Goal: Information Seeking & Learning: Check status

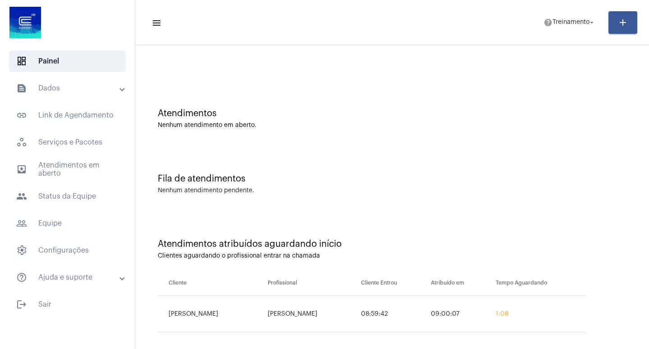
scroll to position [29, 0]
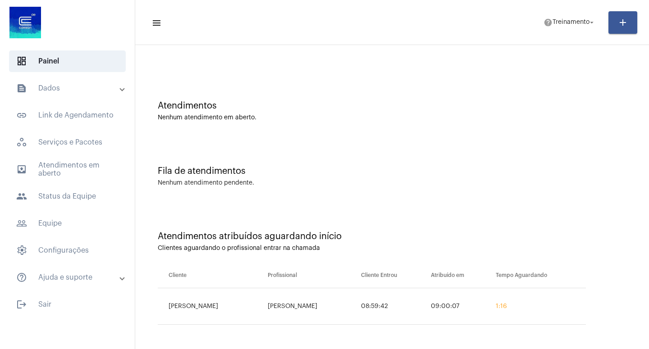
click at [403, 115] on div "Nenhum atendimento em aberto." at bounding box center [392, 118] width 469 height 7
click at [512, 253] on div "Atendimentos atribuídos aguardando início Clientes aguardando o profissional en…" at bounding box center [392, 275] width 505 height 140
click at [92, 51] on span "dashboard Painel" at bounding box center [67, 61] width 117 height 22
click at [66, 64] on span "dashboard Painel" at bounding box center [67, 61] width 117 height 22
click at [557, 142] on div "Fila de atendimentos Nenhum atendimento pendente." at bounding box center [392, 171] width 505 height 65
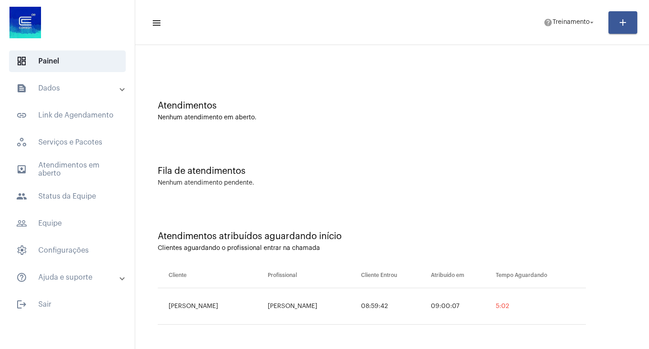
scroll to position [0, 0]
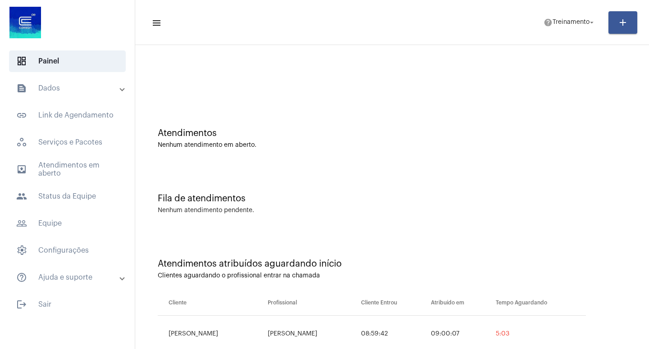
click at [442, 145] on div "Nenhum atendimento em aberto." at bounding box center [392, 145] width 469 height 7
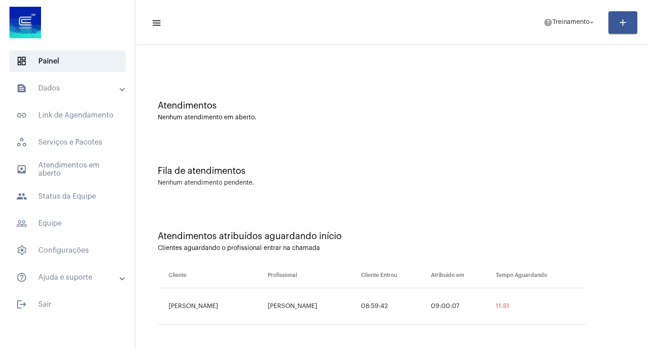
click at [382, 183] on div "Nenhum atendimento pendente." at bounding box center [392, 183] width 469 height 7
click at [83, 58] on span "dashboard Painel" at bounding box center [67, 61] width 117 height 22
click at [63, 79] on mat-expansion-panel-header "text_snippet_outlined Dados" at bounding box center [69, 89] width 129 height 22
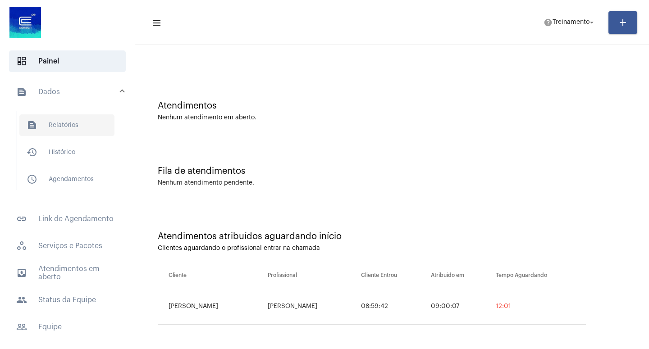
click at [52, 125] on span "text_snippet_outlined Relatórios" at bounding box center [66, 126] width 95 height 22
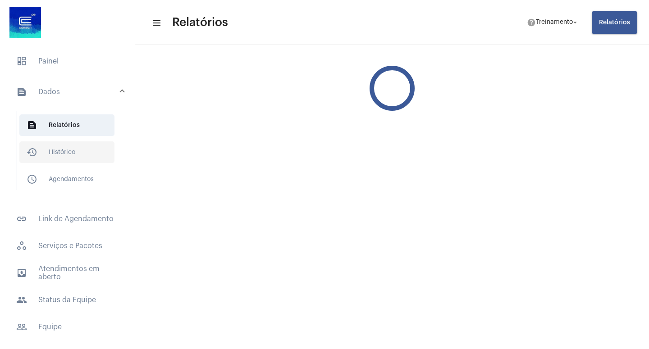
click at [66, 151] on span "history_outlined Histórico" at bounding box center [66, 153] width 95 height 22
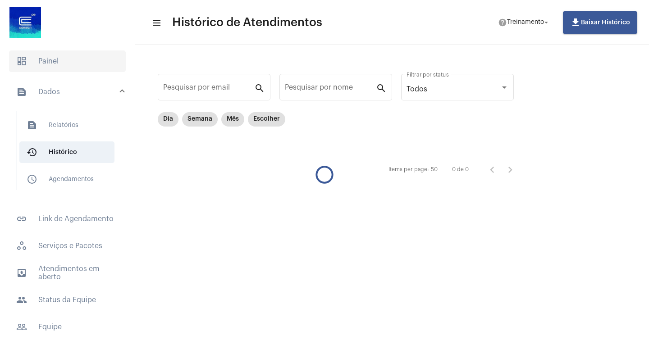
click at [36, 68] on span "dashboard Painel" at bounding box center [67, 61] width 117 height 22
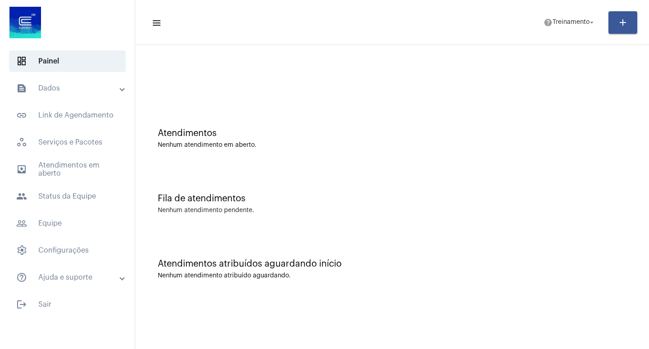
click at [436, 205] on div "Fila de atendimentos Nenhum atendimento pendente." at bounding box center [392, 199] width 505 height 65
click at [60, 59] on span "dashboard Painel" at bounding box center [67, 61] width 117 height 22
click at [197, 131] on div "Atendimentos" at bounding box center [392, 133] width 469 height 10
click at [203, 148] on div "Nenhum atendimento em aberto." at bounding box center [392, 145] width 469 height 7
click at [188, 211] on div "Nenhum atendimento pendente." at bounding box center [206, 210] width 96 height 7
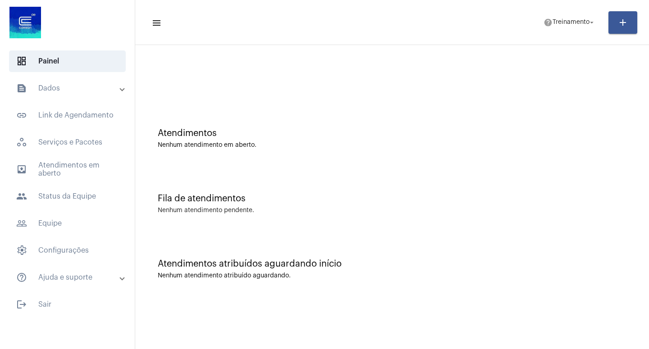
click at [189, 217] on div "Fila de atendimentos Nenhum atendimento pendente." at bounding box center [392, 199] width 505 height 65
click at [183, 267] on div "Atendimentos atribuídos aguardando início" at bounding box center [392, 264] width 469 height 10
click at [176, 290] on div "Atendimentos atribuídos aguardando início Nenhum atendimento atribuído aguardan…" at bounding box center [392, 264] width 505 height 65
click at [532, 262] on div "Atendimentos atribuídos aguardando início" at bounding box center [392, 264] width 469 height 10
click at [183, 133] on div "Atendimentos" at bounding box center [392, 133] width 469 height 10
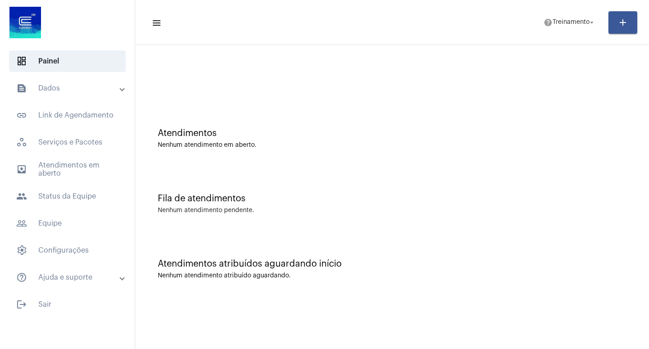
click at [181, 139] on div "Atendimentos Nenhum atendimento em aberto." at bounding box center [392, 138] width 469 height 20
click at [180, 204] on div "Fila de atendimentos" at bounding box center [392, 199] width 469 height 10
click at [180, 270] on div "Atendimentos atribuídos aguardando início Nenhum atendimento atribuído aguardan…" at bounding box center [392, 264] width 505 height 65
click at [52, 59] on span "dashboard Painel" at bounding box center [67, 61] width 117 height 22
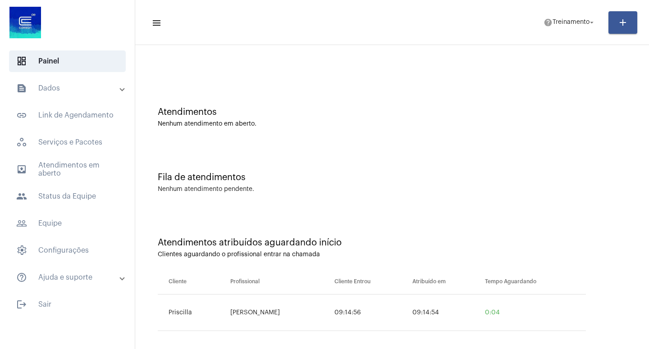
scroll to position [29, 0]
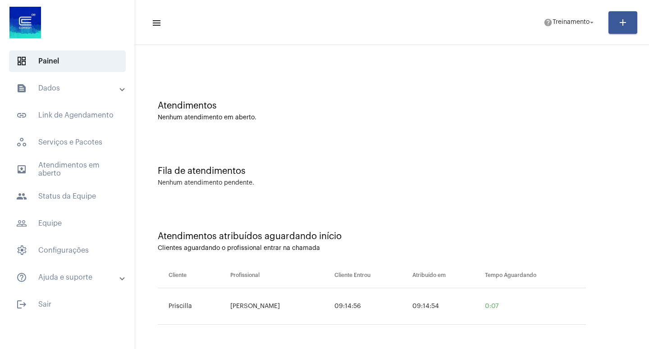
click at [484, 211] on div "Atendimentos atribuídos aguardando início Clientes aguardando o profissional en…" at bounding box center [392, 275] width 505 height 140
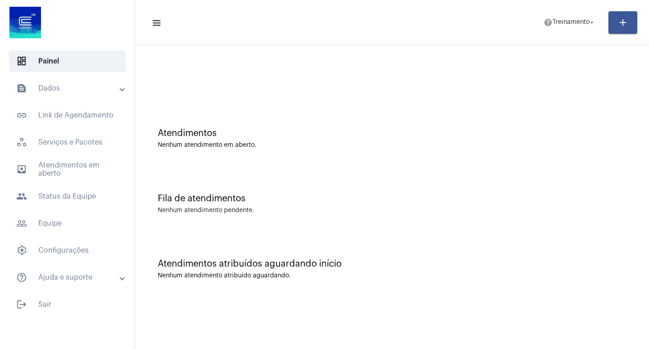
click at [454, 178] on div "Fila de atendimentos Nenhum atendimento pendente." at bounding box center [392, 199] width 505 height 65
click at [309, 187] on div "Fila de atendimentos Nenhum atendimento pendente." at bounding box center [392, 199] width 505 height 65
click at [298, 187] on div "Fila de atendimentos Nenhum atendimento pendente." at bounding box center [392, 199] width 505 height 65
click at [338, 140] on div "Atendimentos Nenhum atendimento em aberto." at bounding box center [392, 138] width 469 height 20
click at [325, 154] on div "Atendimentos Nenhum atendimento em aberto." at bounding box center [392, 133] width 505 height 65
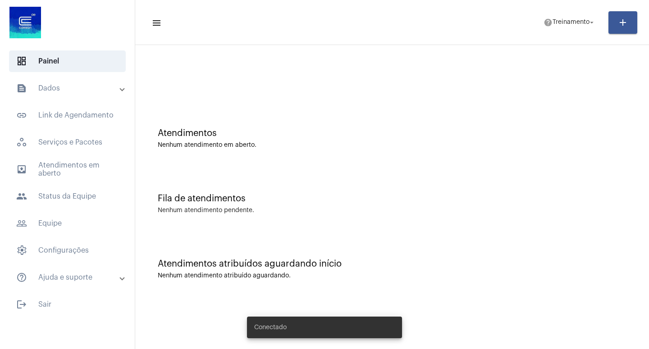
click at [390, 142] on div "Nenhum atendimento em aberto." at bounding box center [392, 145] width 469 height 7
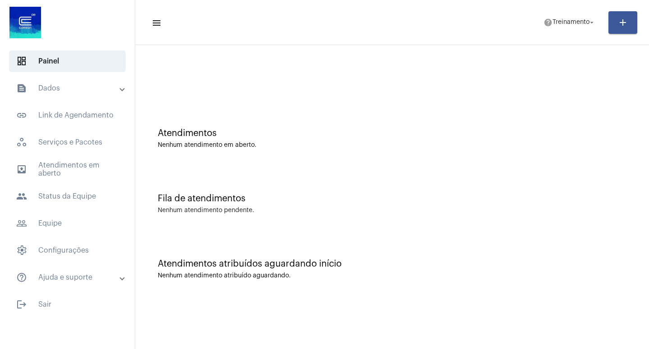
click at [196, 128] on div "Atendimentos Nenhum atendimento em aberto." at bounding box center [392, 133] width 505 height 65
click at [199, 142] on div "Atendimentos Nenhum atendimento em aberto." at bounding box center [392, 138] width 469 height 20
click at [197, 204] on div "Fila de atendimentos Nenhum atendimento pendente." at bounding box center [392, 199] width 505 height 65
click at [200, 215] on div "Fila de atendimentos Nenhum atendimento pendente." at bounding box center [392, 199] width 505 height 65
click at [193, 269] on div "Atendimentos atribuídos aguardando início" at bounding box center [392, 264] width 469 height 10
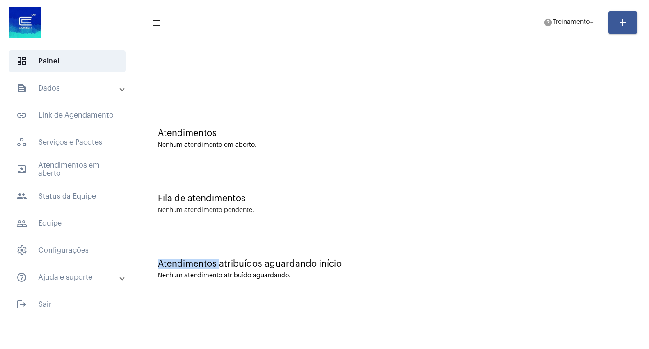
click at [193, 269] on div "Atendimentos atribuídos aguardando início" at bounding box center [392, 264] width 469 height 10
click at [364, 207] on div "Fila de atendimentos Nenhum atendimento pendente." at bounding box center [392, 199] width 505 height 65
click at [43, 171] on span "outbox_outline Atendimentos em aberto" at bounding box center [67, 170] width 117 height 22
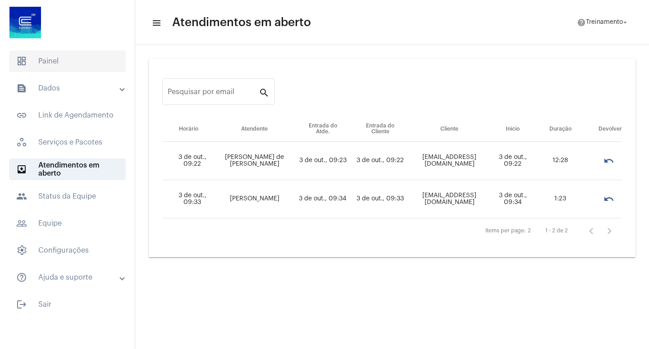
click at [63, 61] on span "dashboard Painel" at bounding box center [67, 61] width 117 height 22
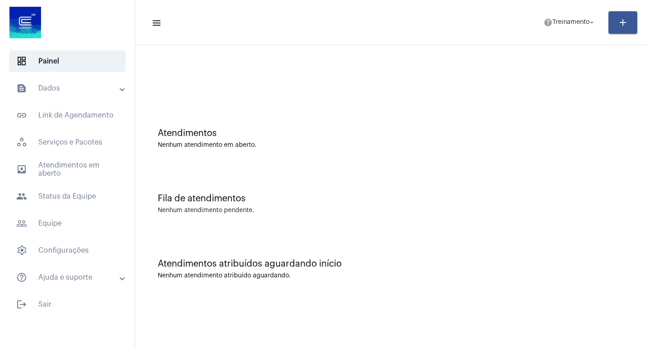
click at [51, 90] on mat-panel-title "text_snippet_outlined Dados" at bounding box center [68, 88] width 104 height 11
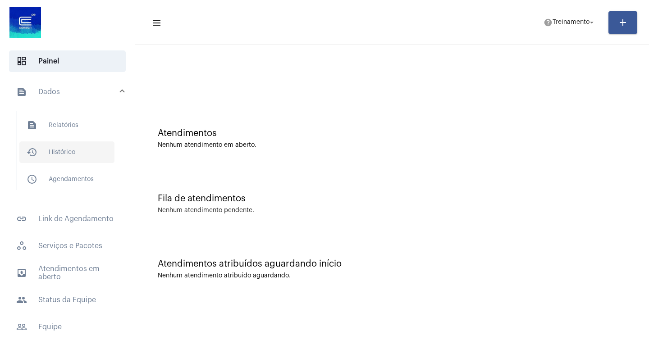
click at [53, 151] on span "history_outlined Histórico" at bounding box center [66, 153] width 95 height 22
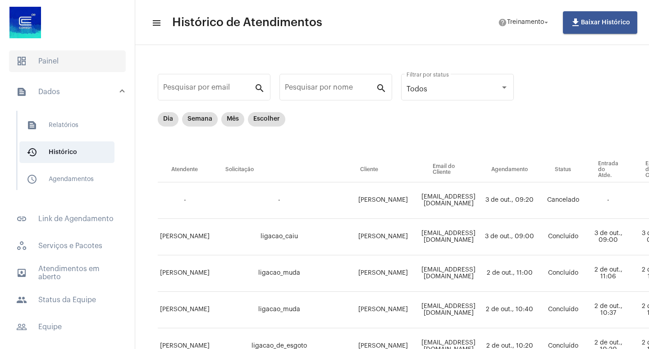
click at [55, 56] on span "dashboard Painel" at bounding box center [67, 61] width 117 height 22
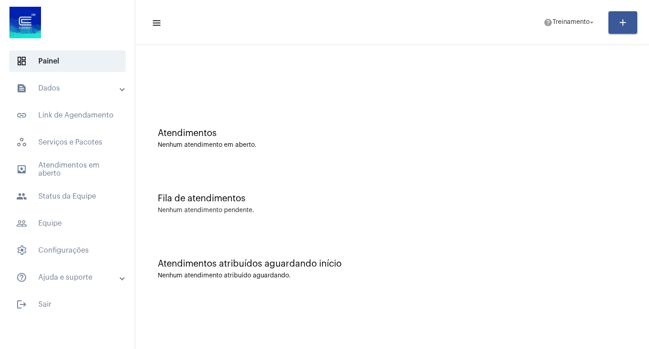
click at [410, 198] on div "Fila de atendimentos" at bounding box center [392, 199] width 469 height 10
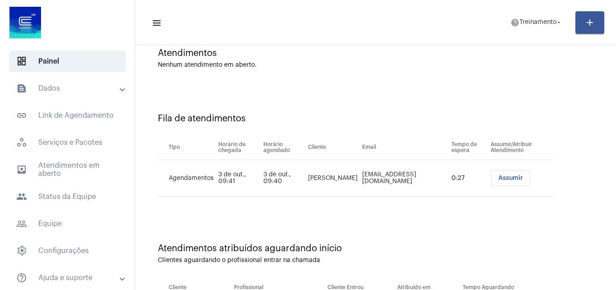
scroll to position [87, 0]
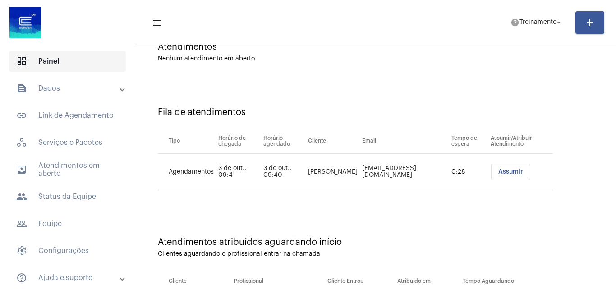
click at [62, 60] on span "dashboard Painel" at bounding box center [67, 61] width 117 height 22
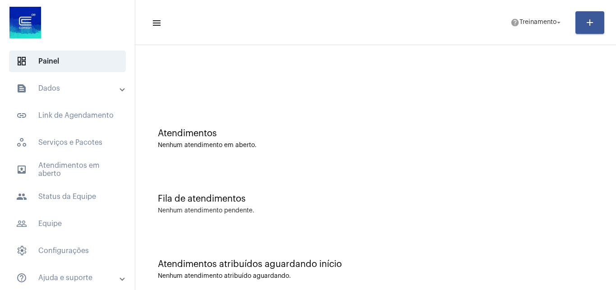
scroll to position [14, 0]
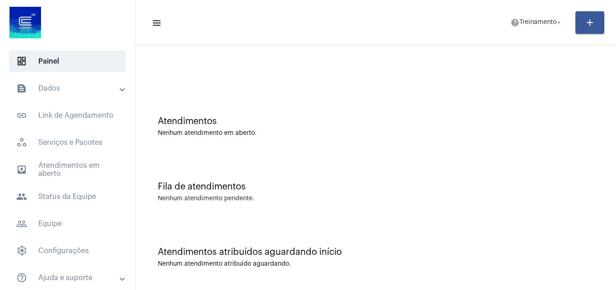
click at [35, 87] on mat-panel-title "text_snippet_outlined Dados" at bounding box center [68, 88] width 104 height 11
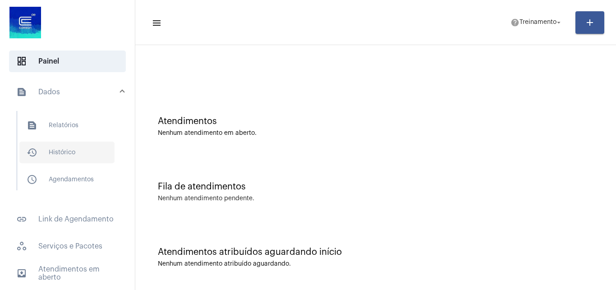
click at [59, 159] on span "history_outlined Histórico" at bounding box center [66, 153] width 95 height 22
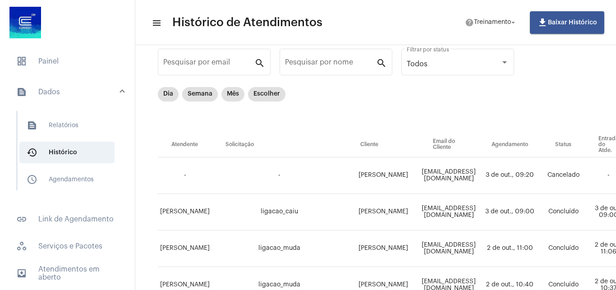
scroll to position [43, 0]
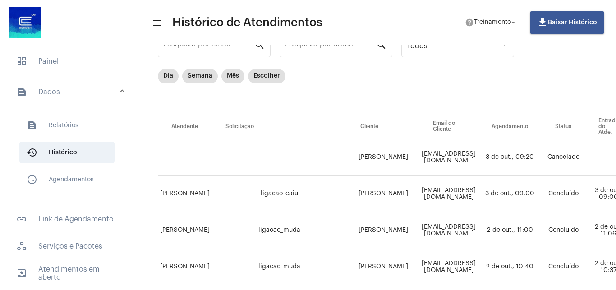
click at [502, 108] on div "Dia Semana Mês Escolher" at bounding box center [471, 91] width 627 height 45
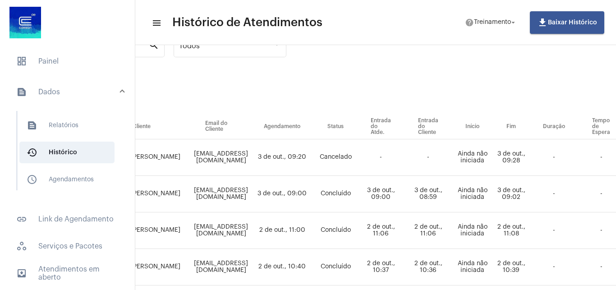
scroll to position [43, 247]
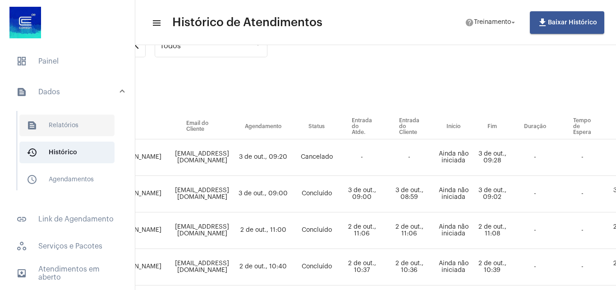
click at [72, 131] on span "text_snippet_outlined Relatórios" at bounding box center [66, 126] width 95 height 22
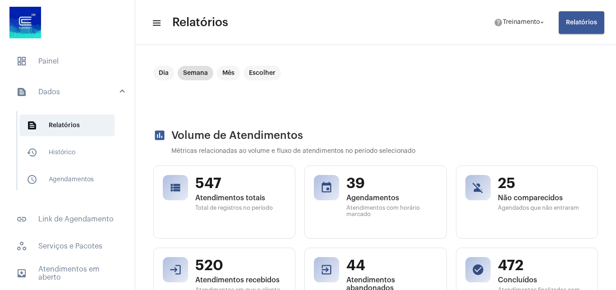
click at [57, 93] on mat-panel-title "text_snippet_outlined Dados" at bounding box center [68, 92] width 104 height 11
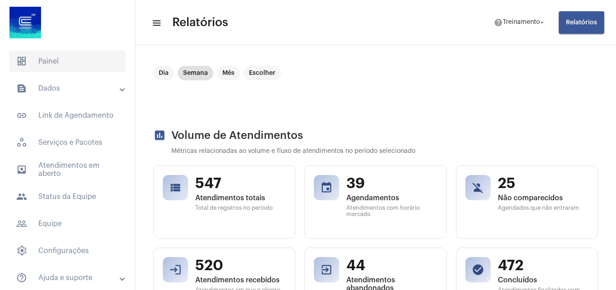
click at [58, 57] on span "dashboard Painel" at bounding box center [67, 61] width 117 height 22
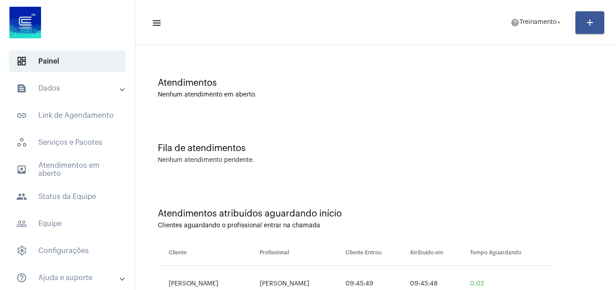
scroll to position [88, 0]
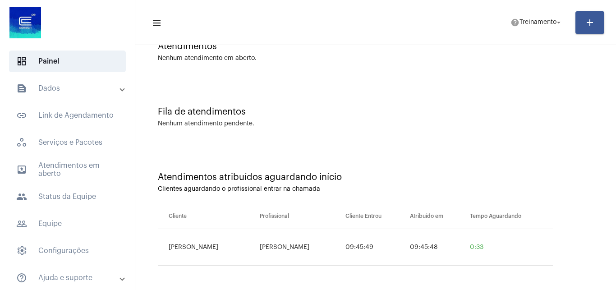
click at [415, 139] on div "Fila de atendimentos Nenhum atendimento pendente." at bounding box center [376, 112] width 472 height 65
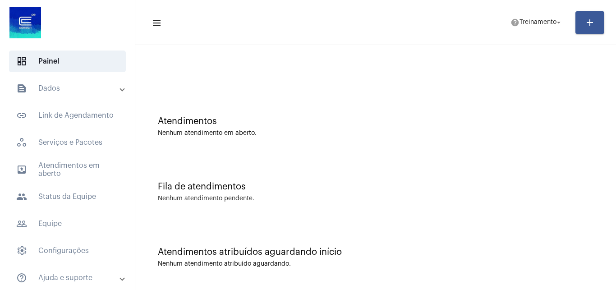
click at [363, 85] on div at bounding box center [376, 63] width 472 height 52
click at [21, 21] on img at bounding box center [25, 23] width 36 height 36
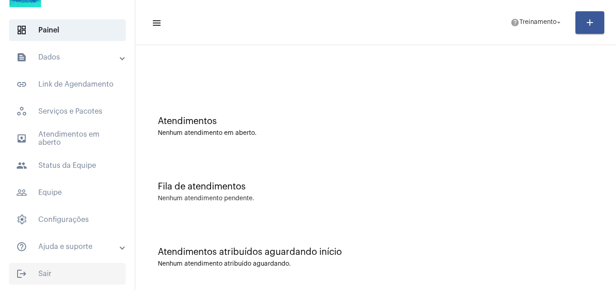
click at [46, 266] on span "logout Sair" at bounding box center [67, 274] width 117 height 22
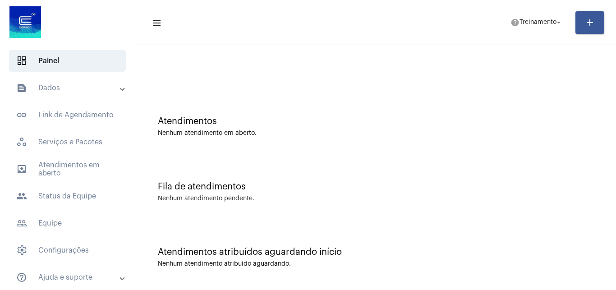
scroll to position [0, 0]
click at [38, 58] on span "dashboard Painel" at bounding box center [67, 61] width 117 height 22
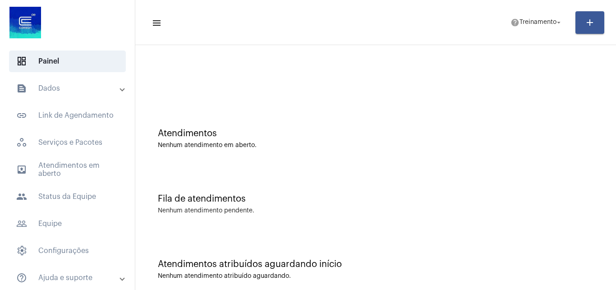
click at [319, 142] on div "Nenhum atendimento em aberto." at bounding box center [376, 145] width 436 height 7
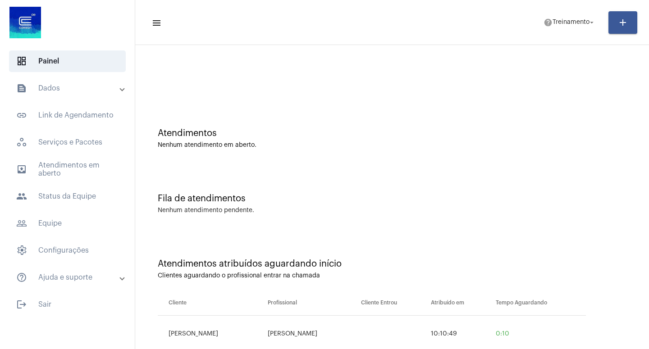
scroll to position [29, 0]
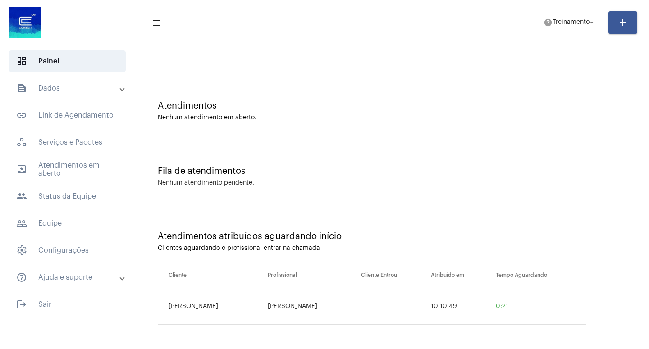
click at [419, 113] on div "Atendimentos Nenhum atendimento em aberto." at bounding box center [392, 111] width 469 height 20
click at [477, 148] on div "Fila de atendimentos Nenhum atendimento pendente." at bounding box center [392, 171] width 505 height 65
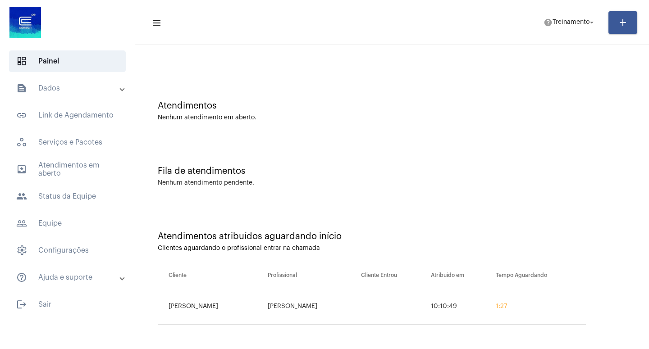
click at [548, 148] on div "Fila de atendimentos Nenhum atendimento pendente." at bounding box center [392, 171] width 505 height 65
click at [411, 138] on div "Atendimentos Nenhum atendimento em aberto." at bounding box center [392, 106] width 505 height 65
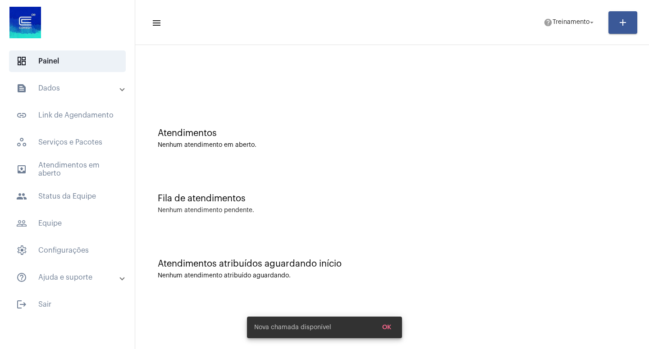
scroll to position [0, 0]
